Goal: Information Seeking & Learning: Learn about a topic

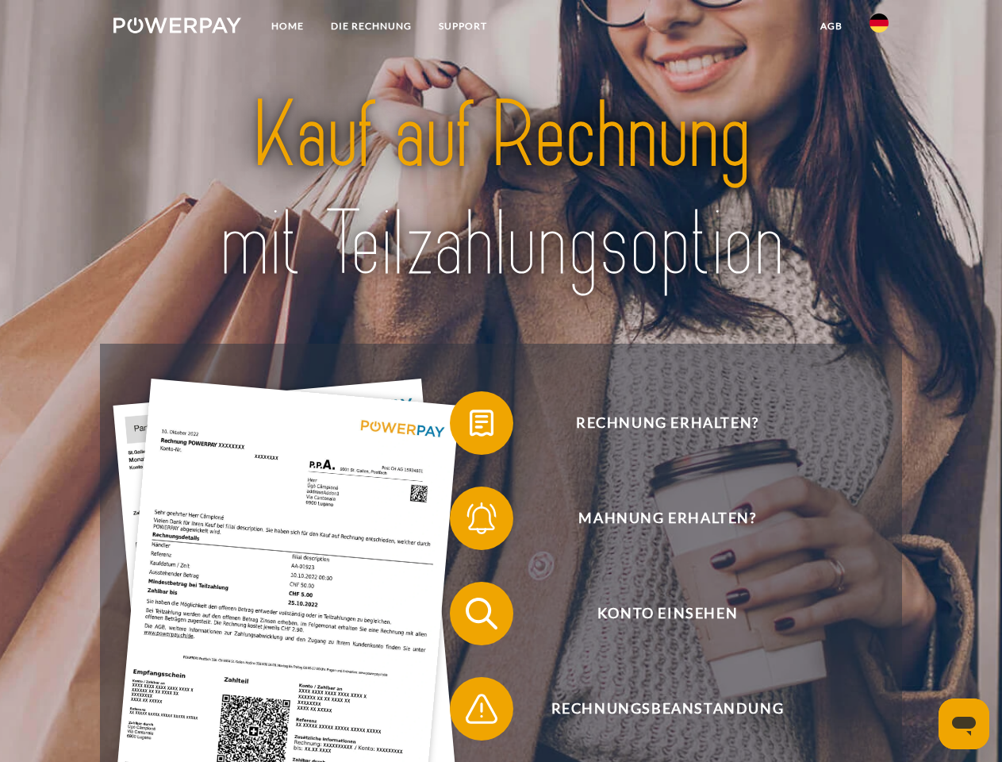
click at [177, 28] on img at bounding box center [178, 25] width 128 height 16
click at [879, 28] on img at bounding box center [879, 22] width 19 height 19
click at [831, 26] on link "agb" at bounding box center [831, 26] width 49 height 29
click at [470, 426] on span at bounding box center [457, 422] width 79 height 79
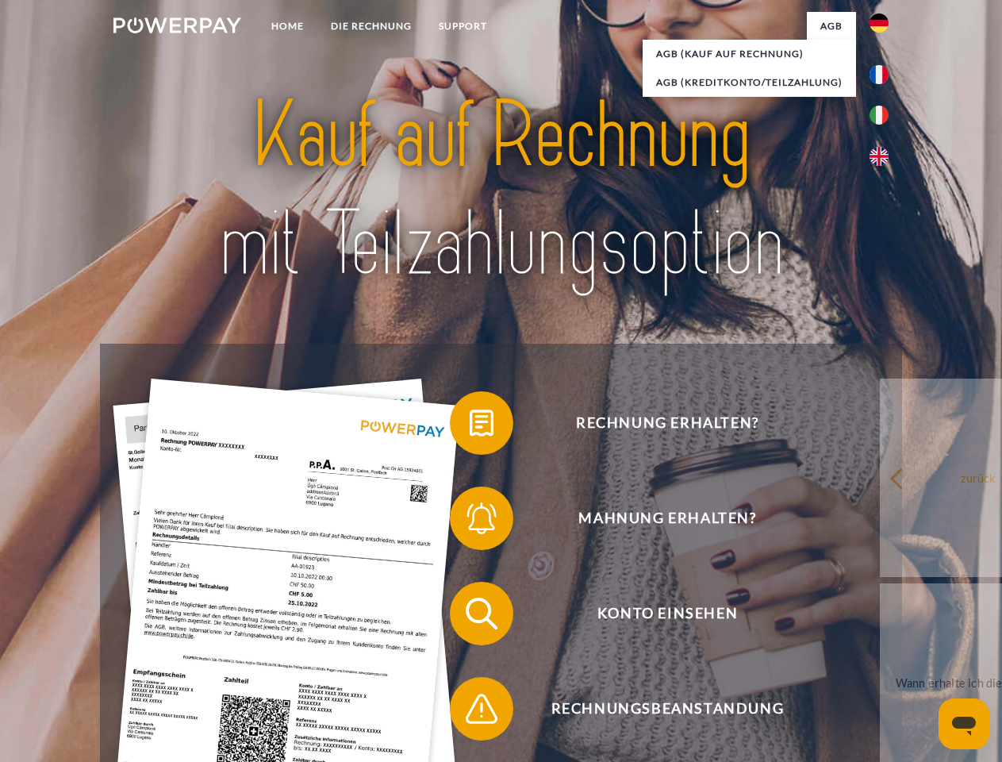
click at [470, 521] on div "Rechnung erhalten? Mahnung erhalten? Konto einsehen" at bounding box center [501, 661] width 802 height 635
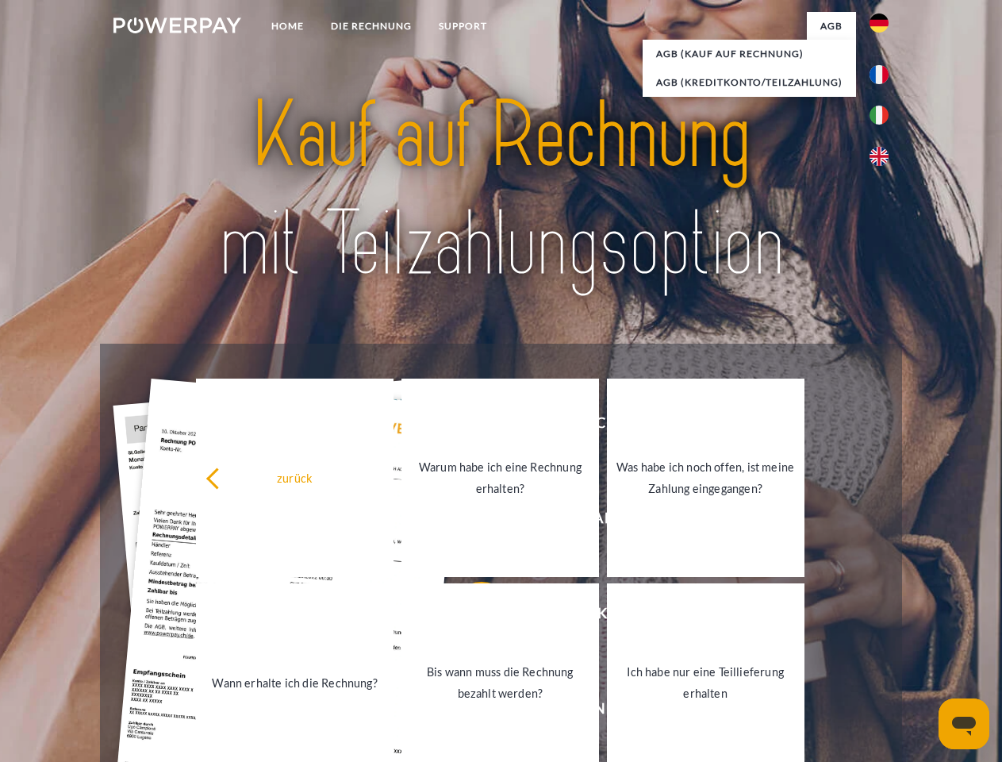
click at [470, 617] on link "Bis wann muss die Rechnung bezahlt werden?" at bounding box center [501, 682] width 198 height 198
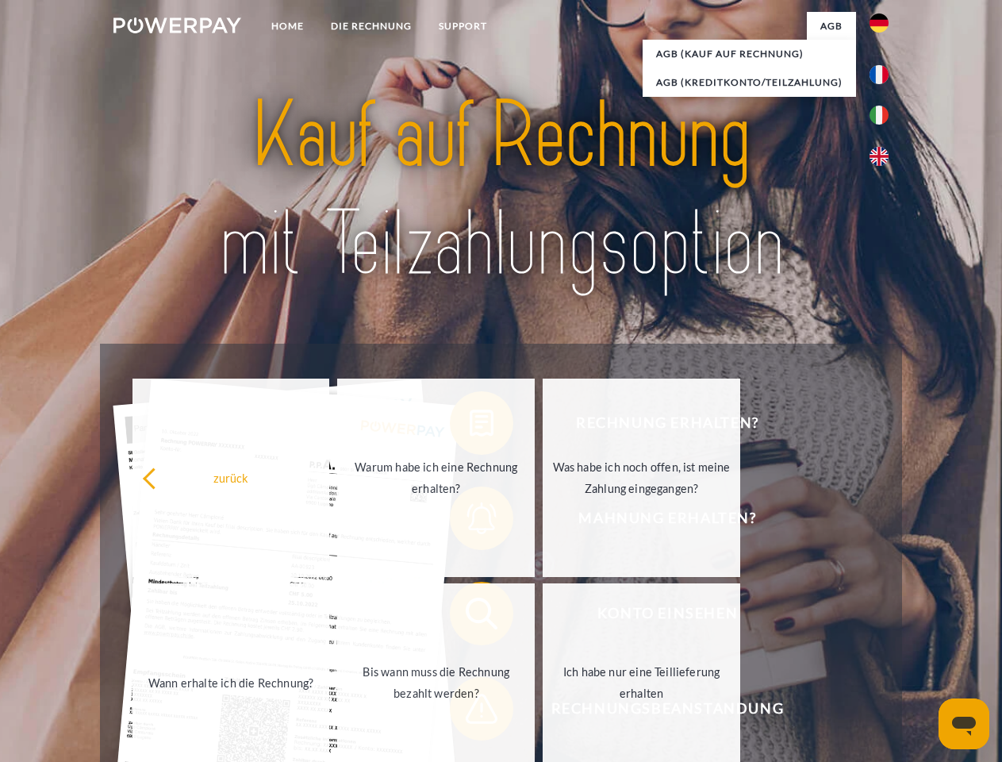
click at [543, 712] on link "Ich habe nur eine Teillieferung erhalten" at bounding box center [642, 682] width 198 height 198
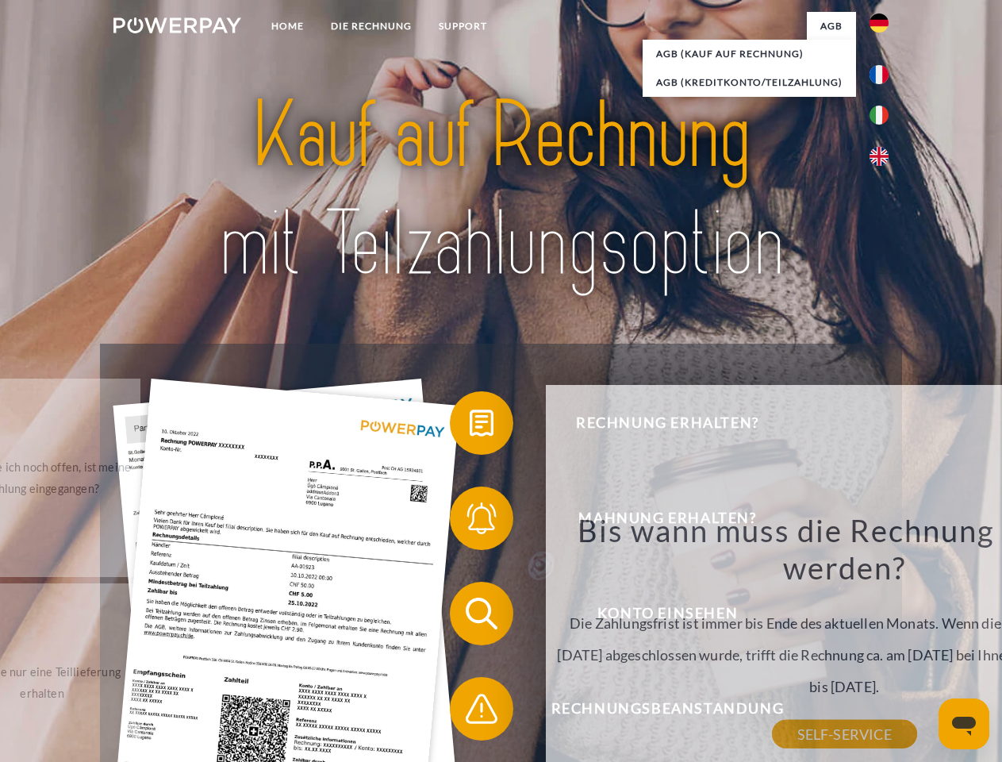
click at [964, 724] on icon "Messaging-Fenster öffnen" at bounding box center [964, 726] width 24 height 19
